Goal: Information Seeking & Learning: Learn about a topic

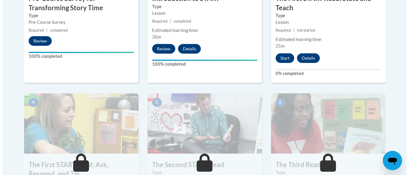
scroll to position [277, 0]
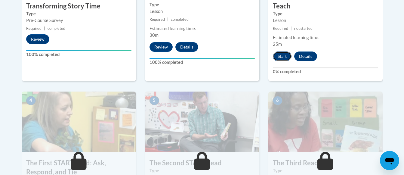
click at [282, 56] on button "Start" at bounding box center [282, 56] width 19 height 10
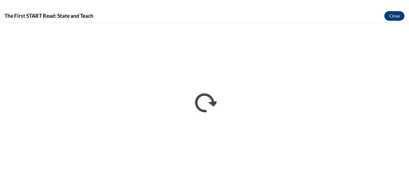
scroll to position [0, 0]
